Goal: Find specific page/section: Find specific page/section

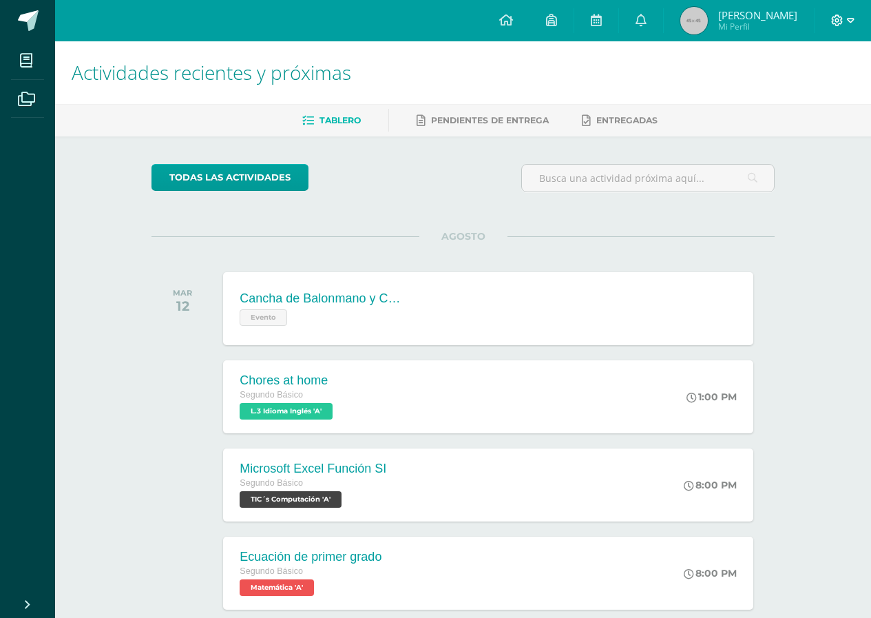
click at [855, 16] on div at bounding box center [843, 20] width 56 height 41
click at [844, 21] on span at bounding box center [842, 20] width 23 height 15
click at [827, 97] on span "Cerrar sesión" at bounding box center [807, 93] width 62 height 13
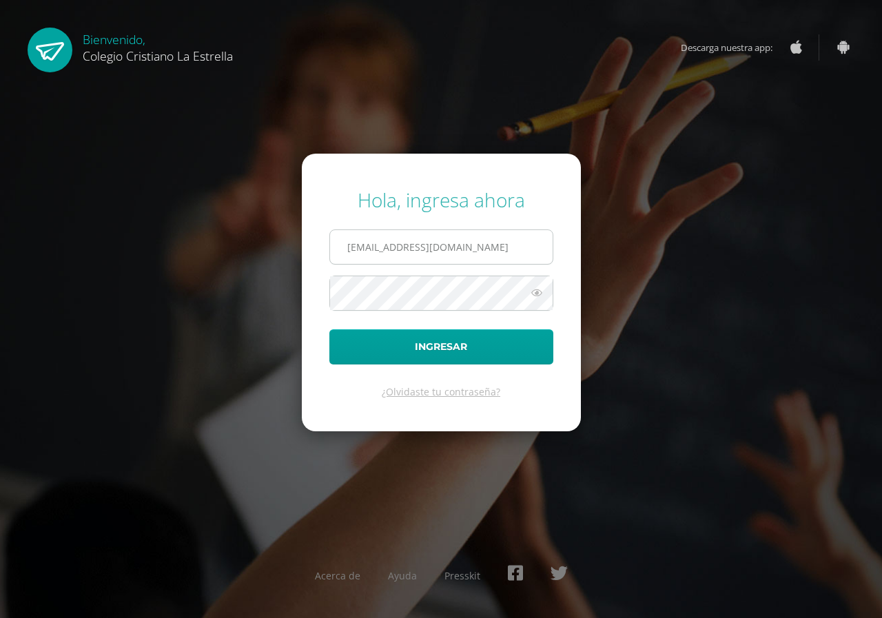
click at [490, 255] on input "[EMAIL_ADDRESS][DOMAIN_NAME]" at bounding box center [441, 247] width 223 height 34
type input "[EMAIL_ADDRESS][DOMAIN_NAME]"
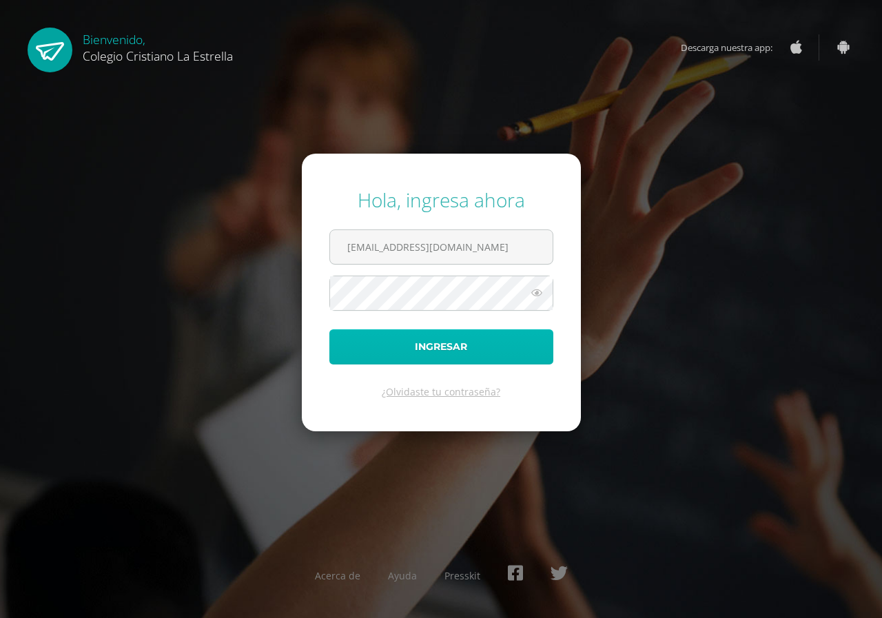
click at [477, 337] on button "Ingresar" at bounding box center [441, 346] width 224 height 35
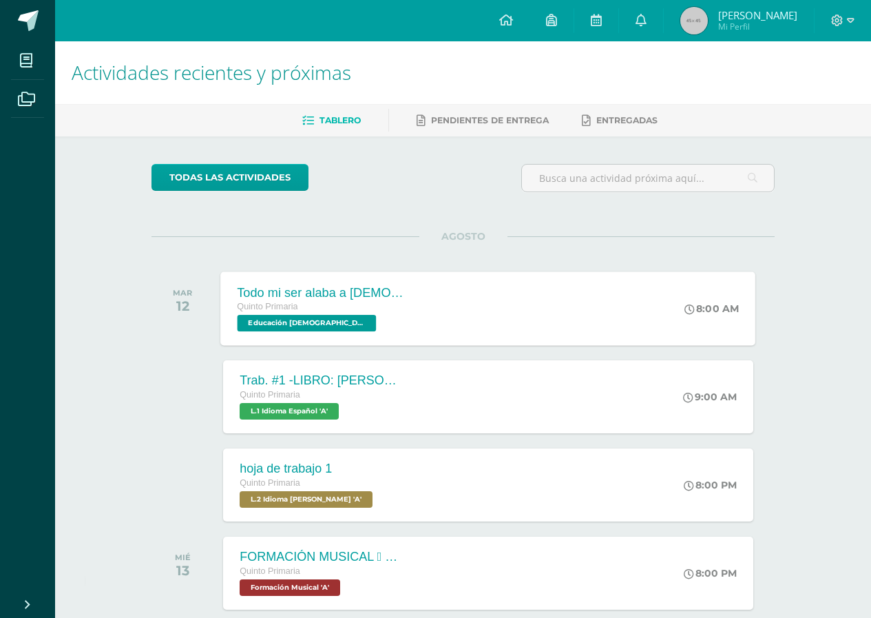
click at [511, 315] on div "Todo mi ser alaba a [DEMOGRAPHIC_DATA] Quinto Primaria Educación [DEMOGRAPHIC_D…" at bounding box center [488, 308] width 535 height 74
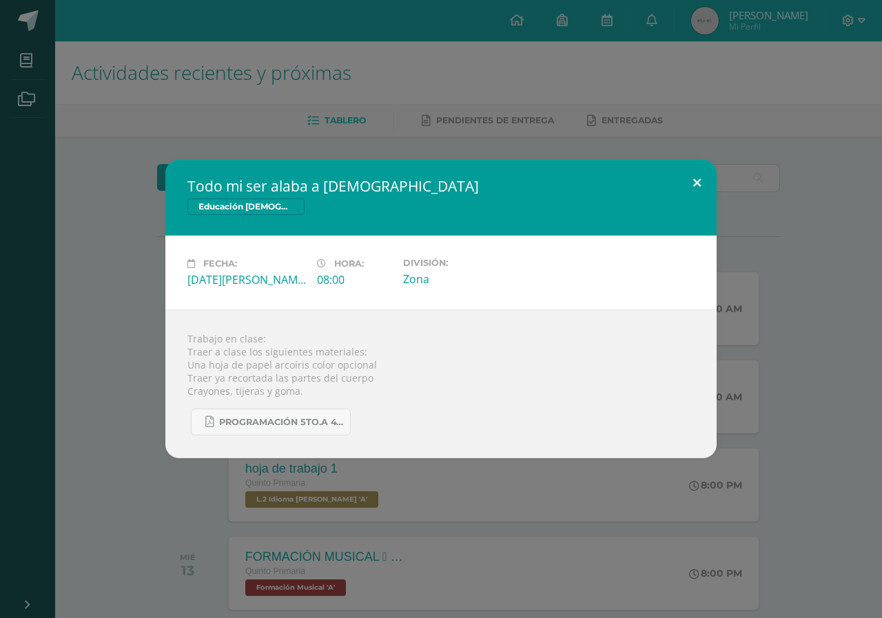
click at [708, 190] on button at bounding box center [696, 183] width 39 height 47
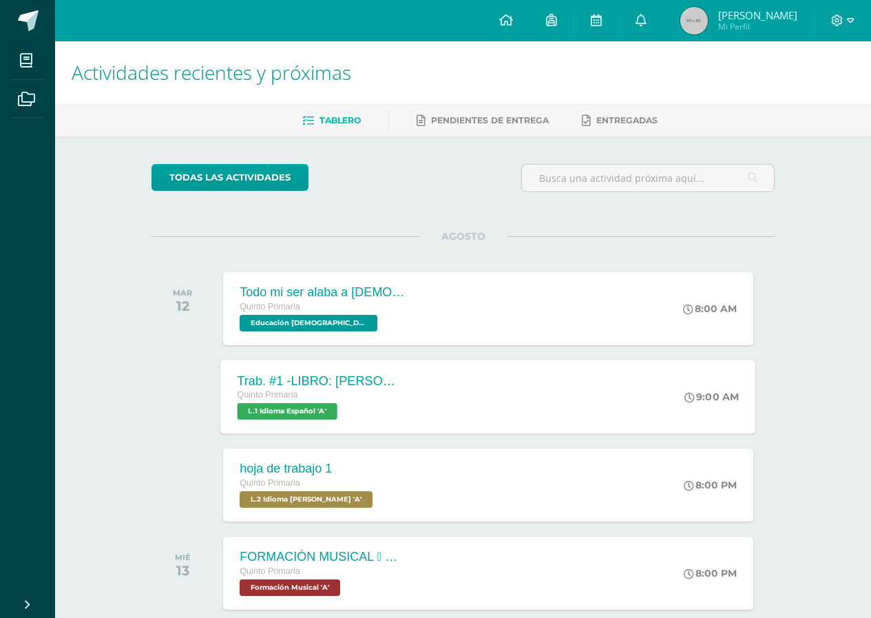
click at [618, 386] on div "Trab. #1 -LIBRO: ENRIQUE EL DIBUJANTE Quinto Primaria L.1 Idioma Español 'A' 9:…" at bounding box center [488, 397] width 535 height 74
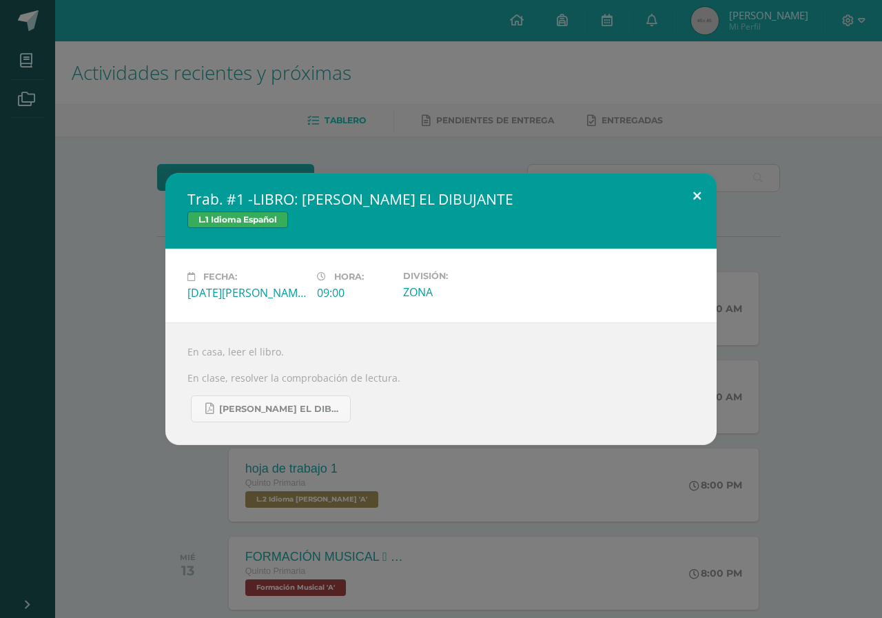
click at [707, 202] on button at bounding box center [696, 196] width 39 height 47
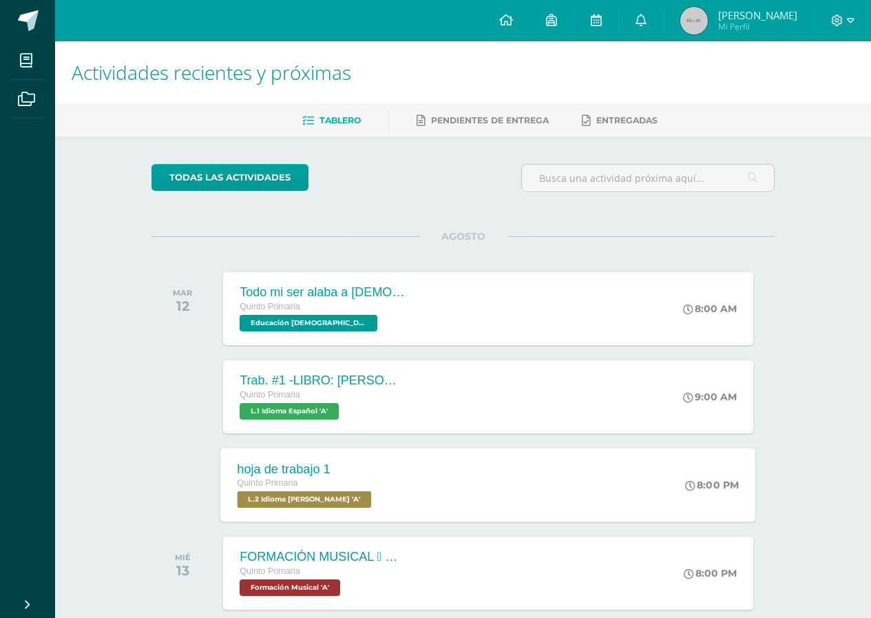
click at [607, 490] on div "hoja de trabajo 1 Quinto Primaria L.2 Idioma Maya Kaqchikel 'A' 8:00 PM hoja de…" at bounding box center [488, 485] width 535 height 74
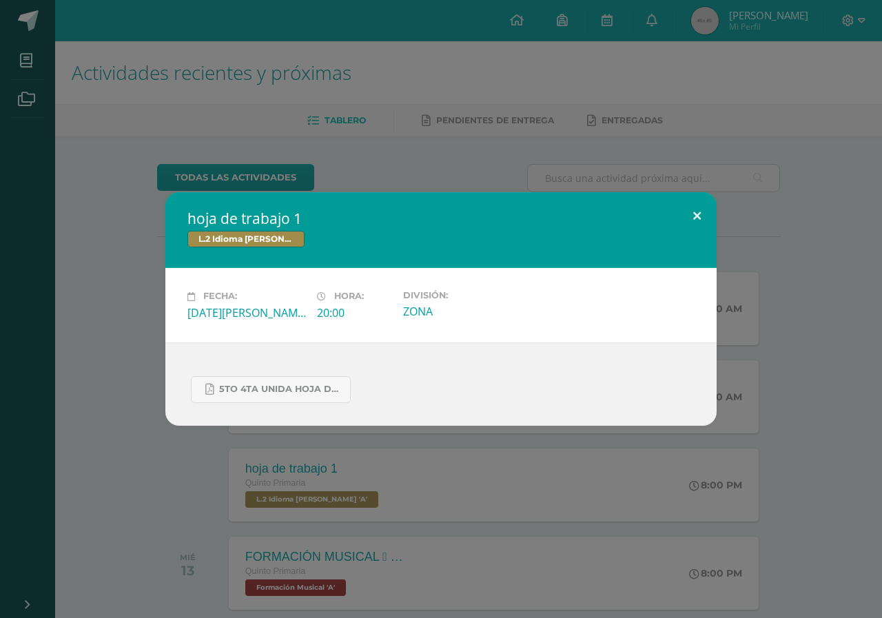
click at [691, 219] on button at bounding box center [696, 215] width 39 height 47
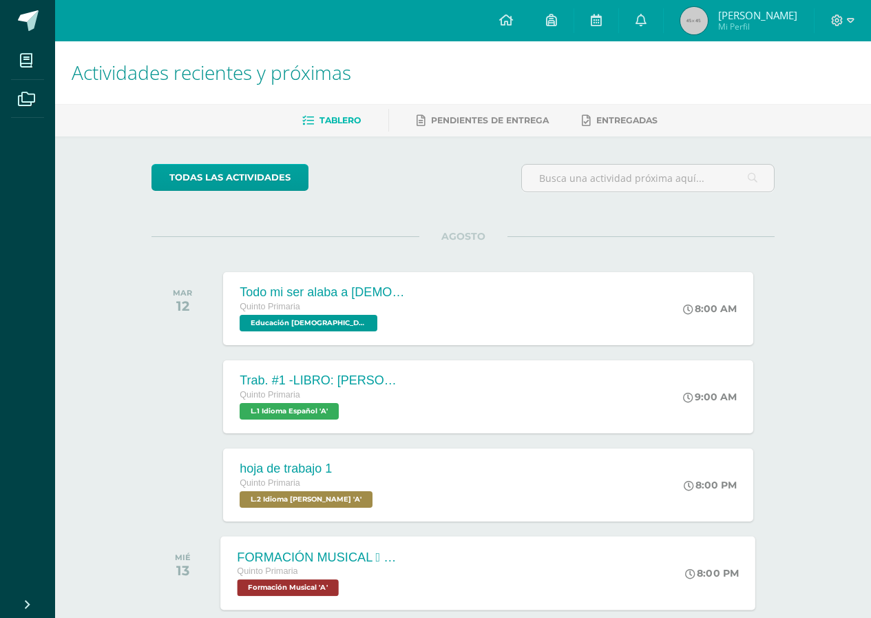
drag, startPoint x: 593, startPoint y: 597, endPoint x: 595, endPoint y: 586, distance: 11.1
click at [595, 586] on div "FORMACIÓN MUSICAL  EJERCICIO RITMICO Quinto Primaria Formación Musical 'A' 8:0…" at bounding box center [488, 573] width 535 height 74
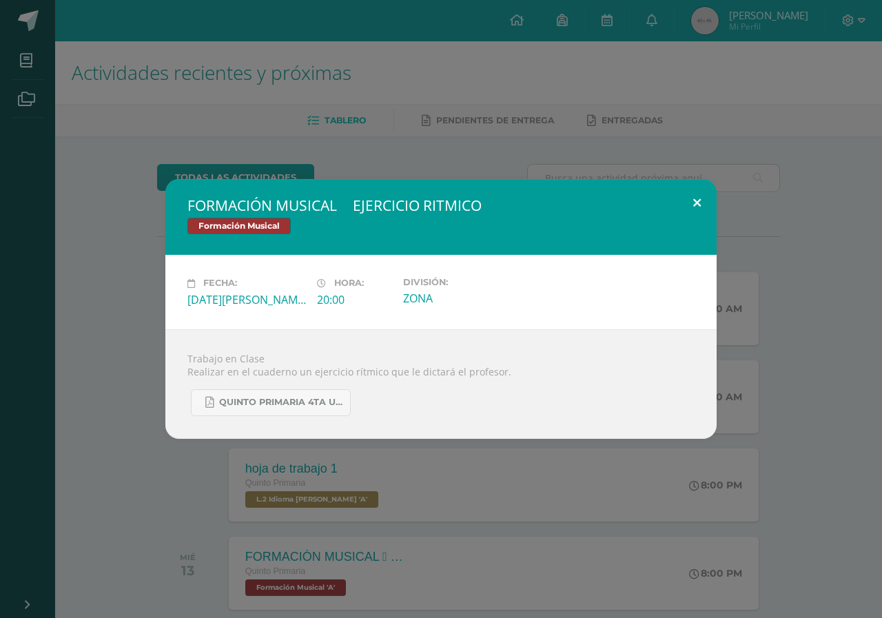
click at [694, 207] on button at bounding box center [696, 202] width 39 height 47
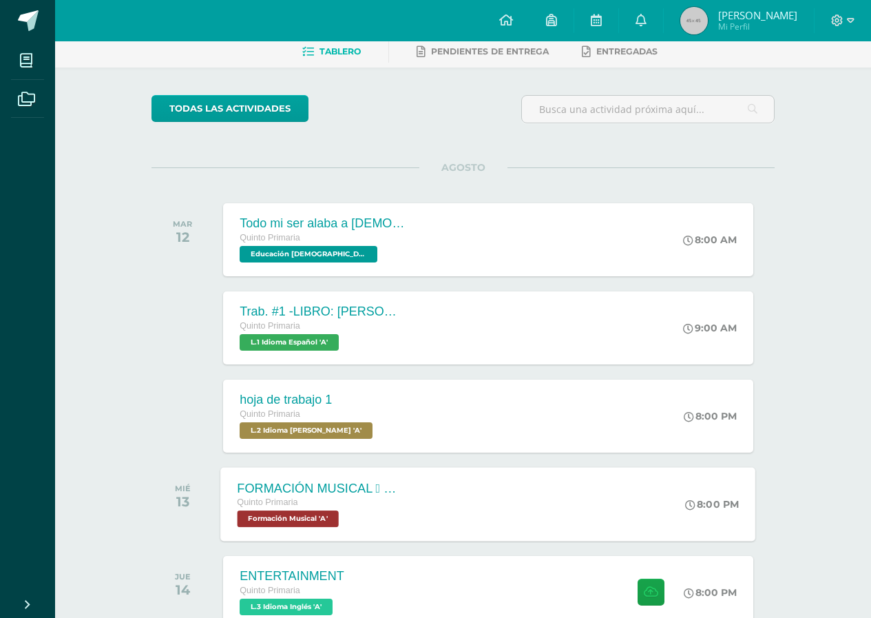
scroll to position [138, 0]
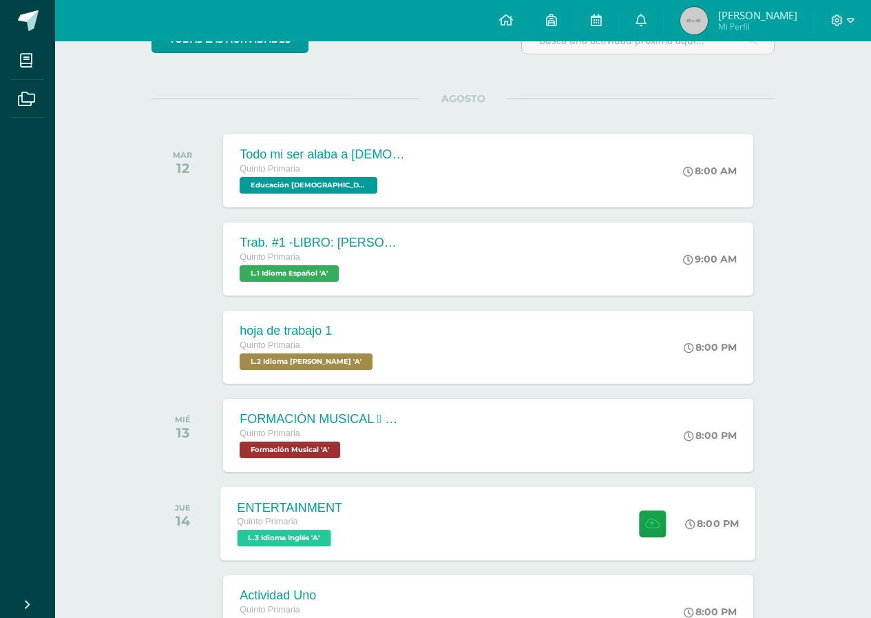
click at [544, 497] on div "ENTERTAINMENT Quinto Primaria L.3 Idioma Inglés 'A' 8:00 PM ENTERTAINMENT L.3 I…" at bounding box center [488, 523] width 535 height 74
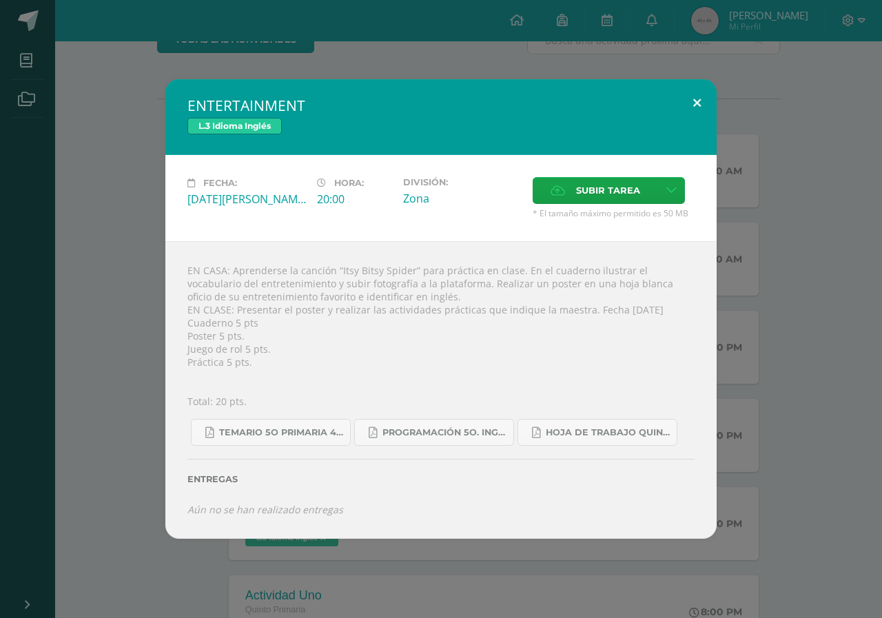
click at [706, 107] on button at bounding box center [696, 102] width 39 height 47
